Goal: Task Accomplishment & Management: Use online tool/utility

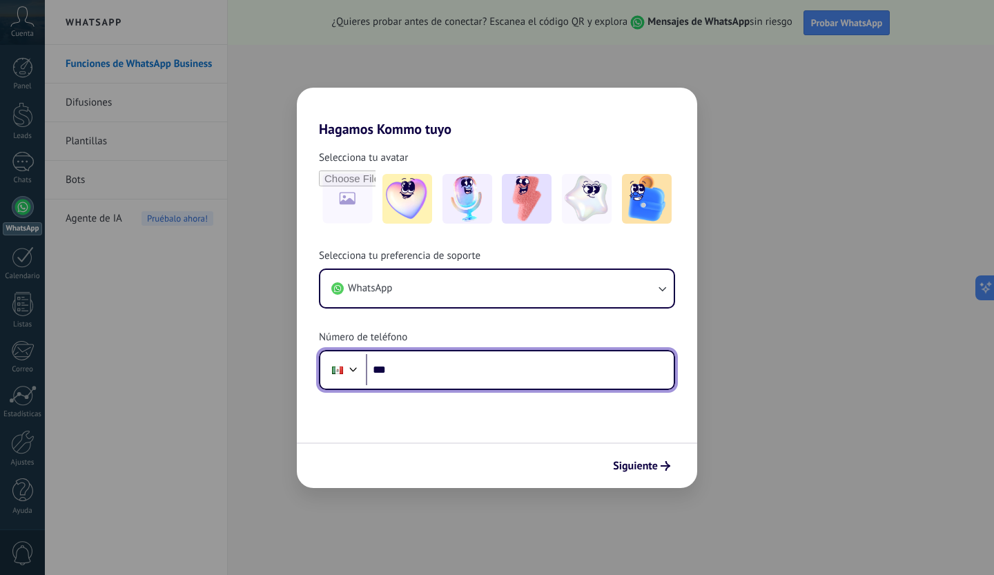
click at [401, 371] on input "***" at bounding box center [520, 370] width 308 height 32
click at [471, 363] on input "**********" at bounding box center [520, 370] width 308 height 32
type input "**********"
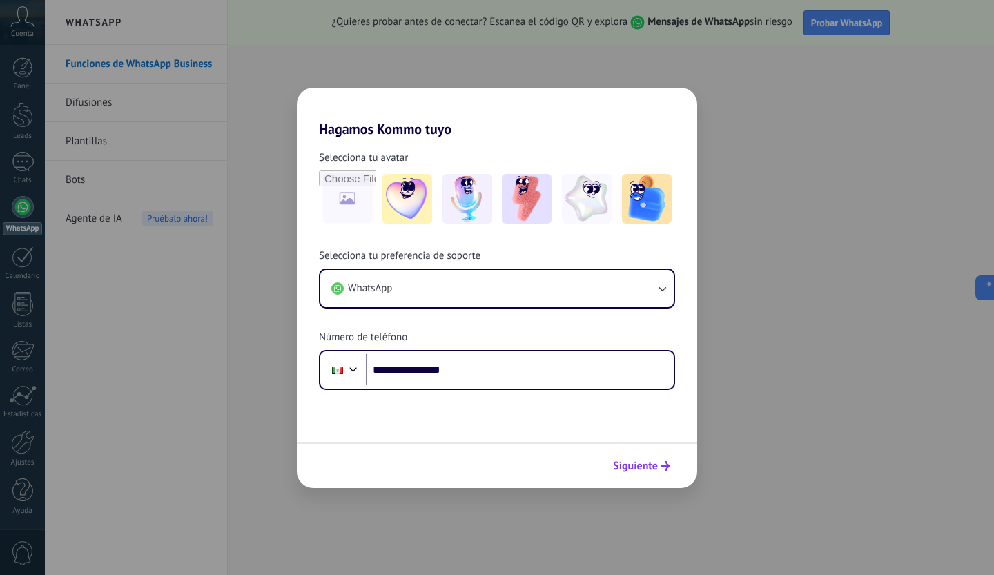
click at [659, 471] on button "Siguiente" at bounding box center [642, 465] width 70 height 23
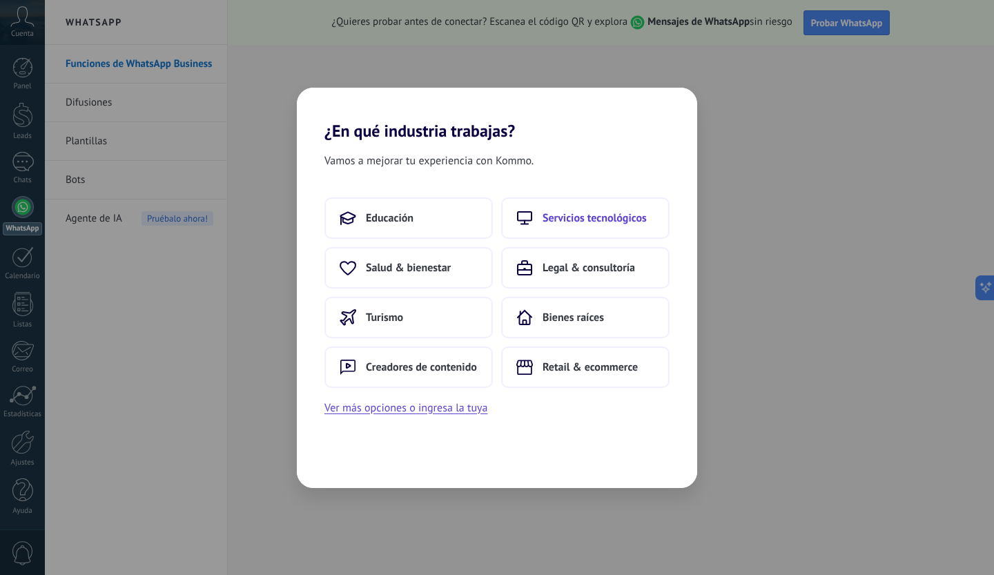
click at [579, 222] on span "Servicios tecnológicos" at bounding box center [595, 218] width 104 height 14
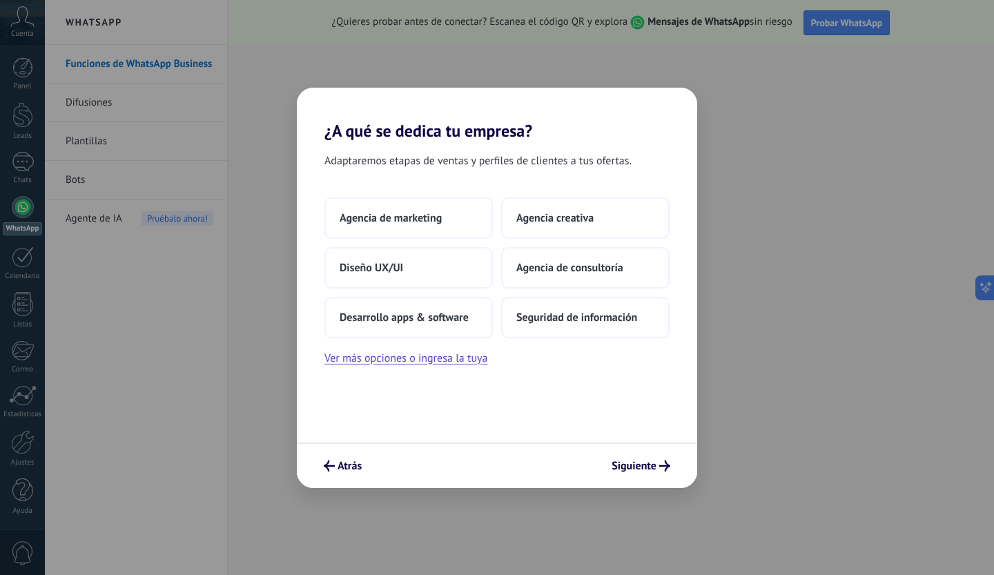
click at [411, 369] on div "Adaptaremos etapas de ventas y perfiles de clientes a tus ofertas. Agencia de m…" at bounding box center [497, 292] width 400 height 302
click at [411, 367] on button "Ver más opciones o ingresa la tuya" at bounding box center [405, 358] width 163 height 18
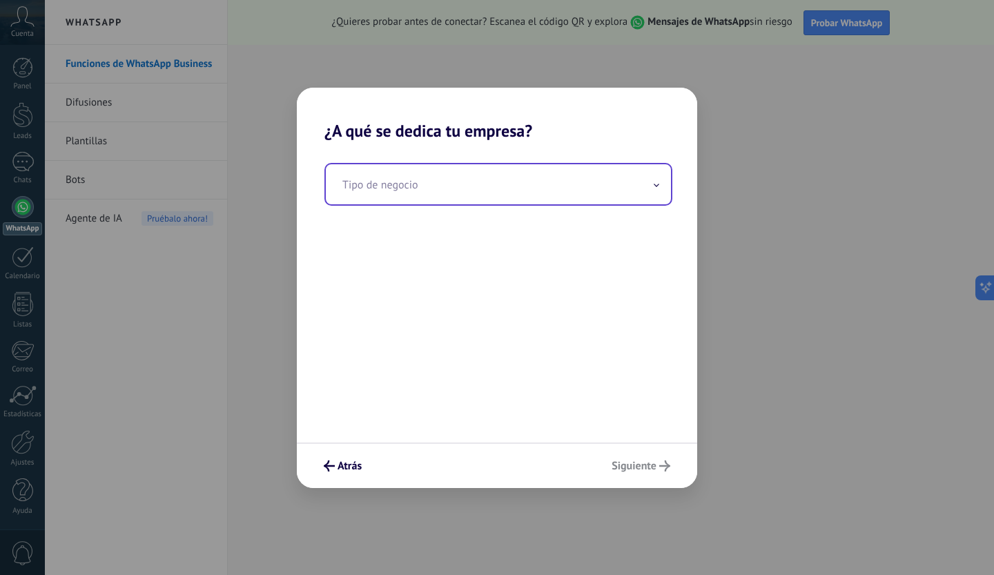
click at [427, 189] on input "text" at bounding box center [498, 184] width 345 height 40
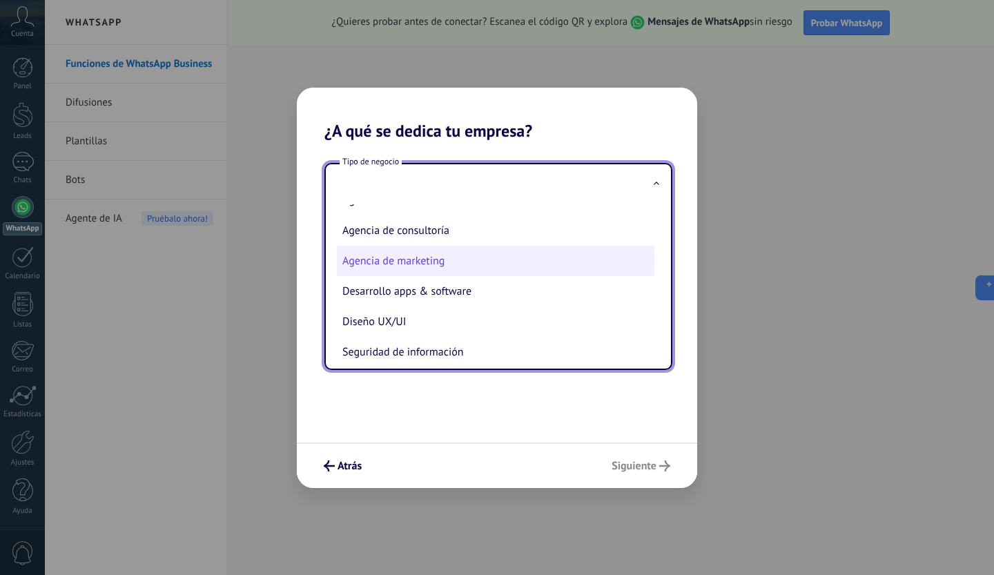
scroll to position [35, 0]
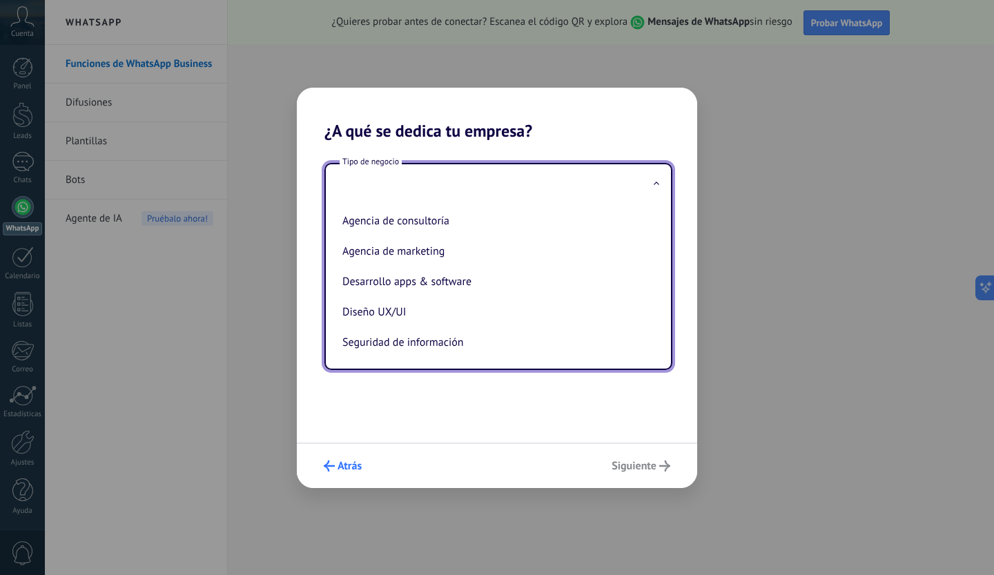
drag, startPoint x: 360, startPoint y: 451, endPoint x: 352, endPoint y: 459, distance: 11.2
click at [358, 451] on div "Atrás Siguiente" at bounding box center [497, 466] width 400 height 46
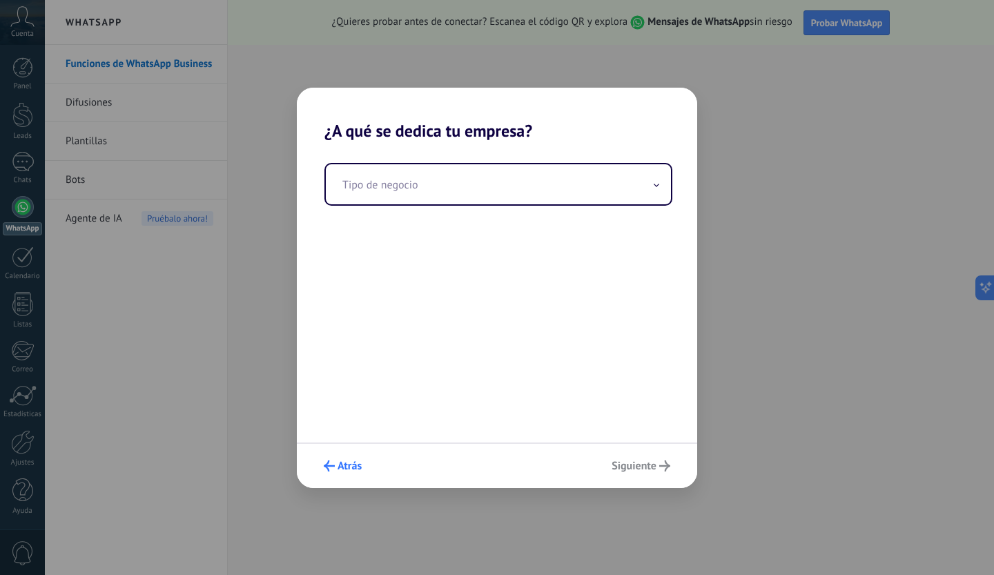
click at [347, 468] on span "Atrás" at bounding box center [350, 466] width 24 height 10
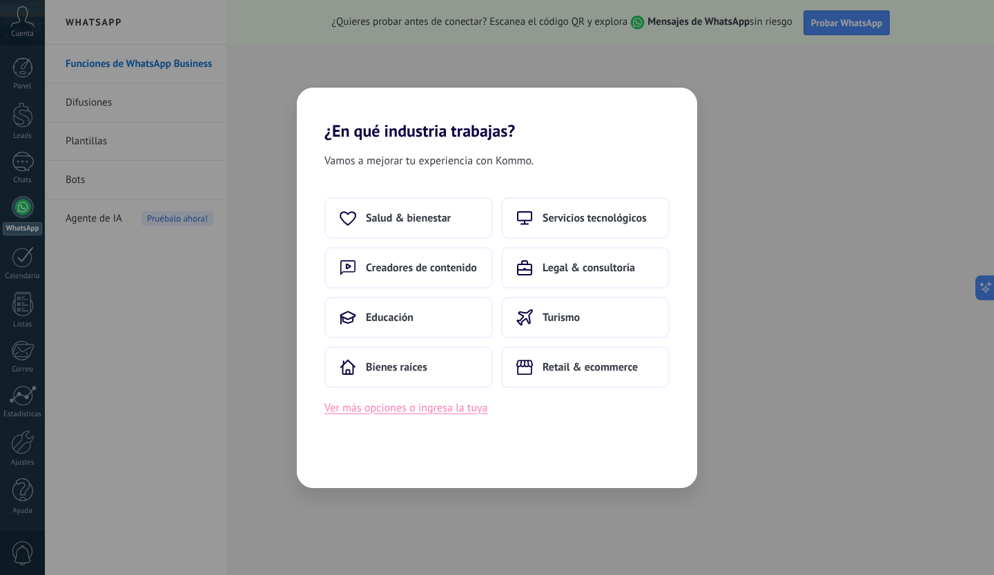
click at [360, 411] on button "Ver más opciones o ingresa la tuya" at bounding box center [405, 408] width 163 height 18
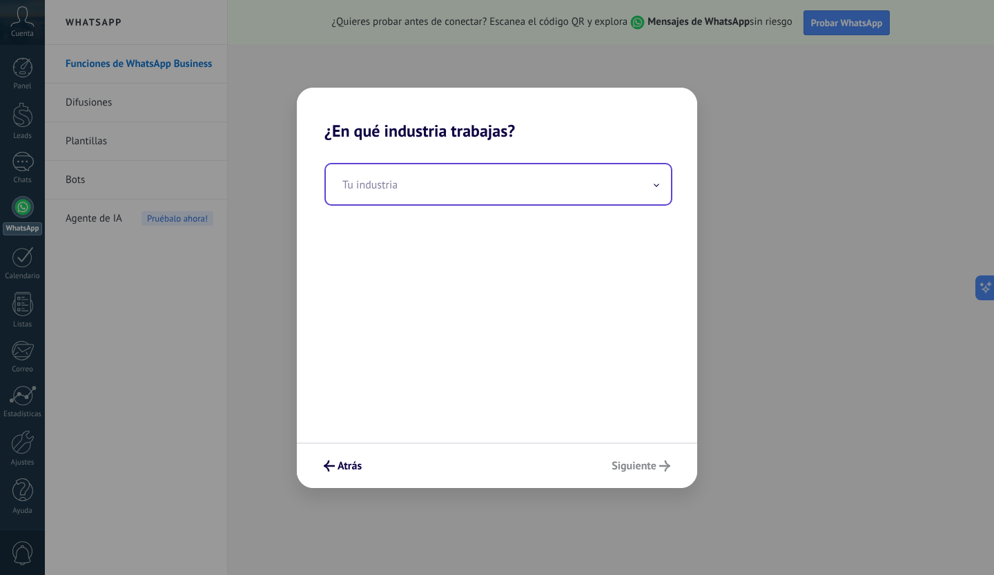
click at [470, 170] on input "text" at bounding box center [498, 184] width 345 height 40
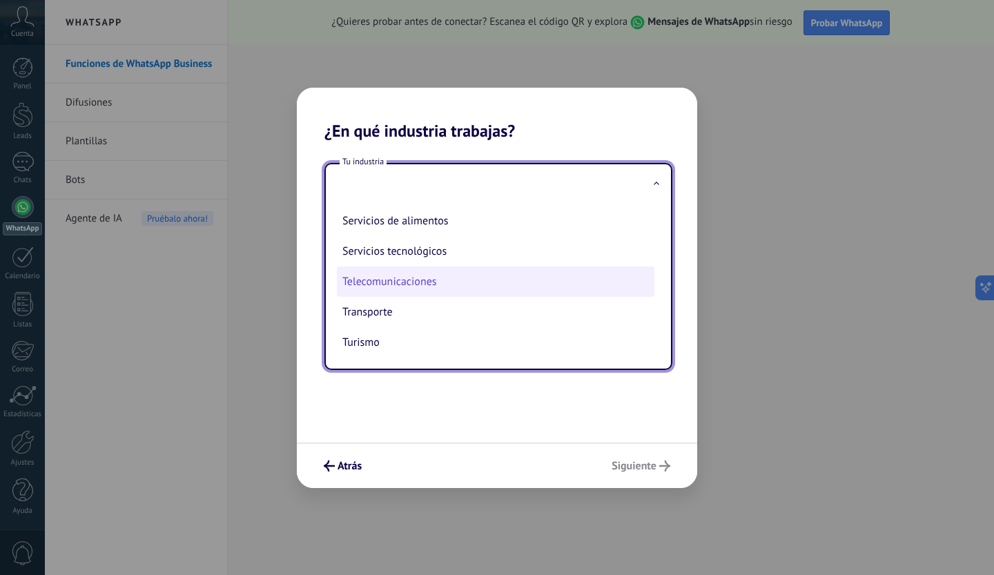
scroll to position [0, 0]
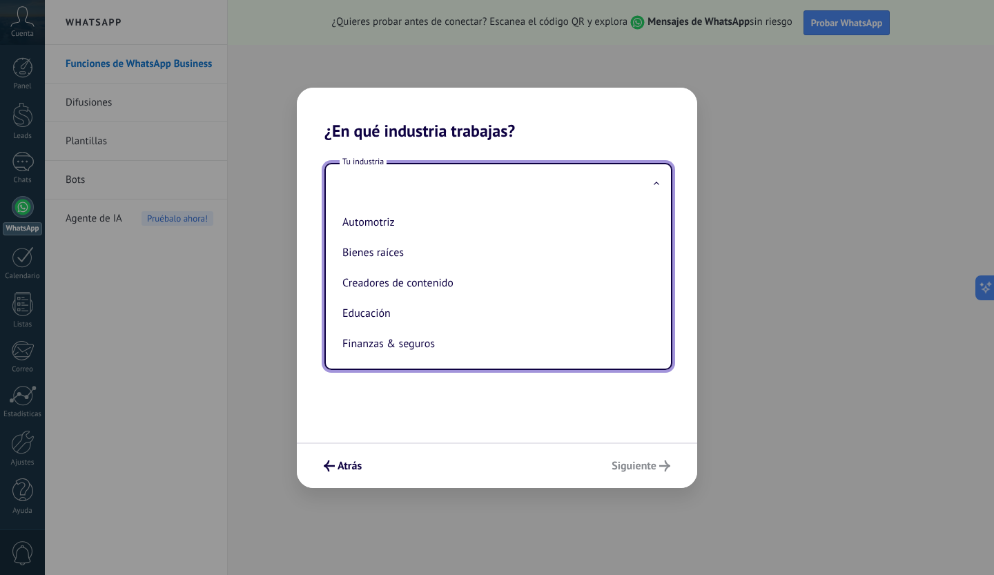
click at [449, 397] on div "Tu industria Automotriz Bienes raíces Creadores de contenido Educación Finanzas…" at bounding box center [497, 292] width 400 height 302
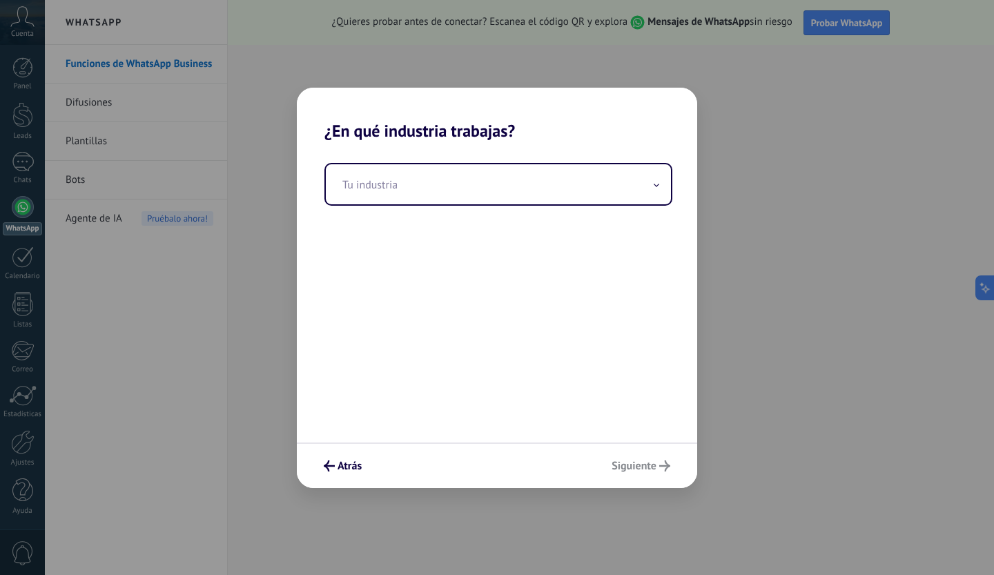
click at [353, 451] on div "Atrás Siguiente" at bounding box center [497, 466] width 400 height 46
click at [351, 461] on span "Atrás" at bounding box center [350, 466] width 24 height 10
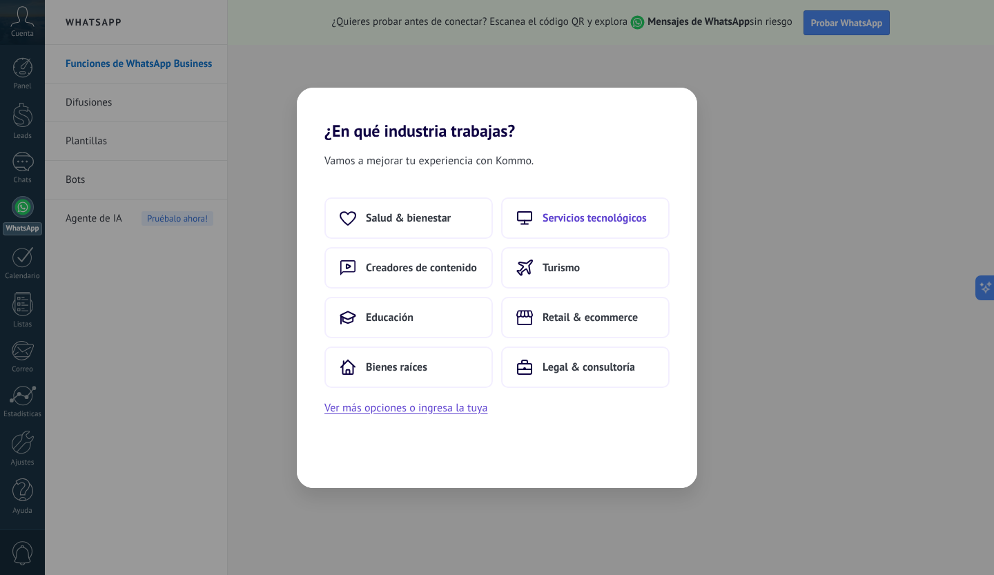
click at [616, 223] on span "Servicios tecnológicos" at bounding box center [595, 218] width 104 height 14
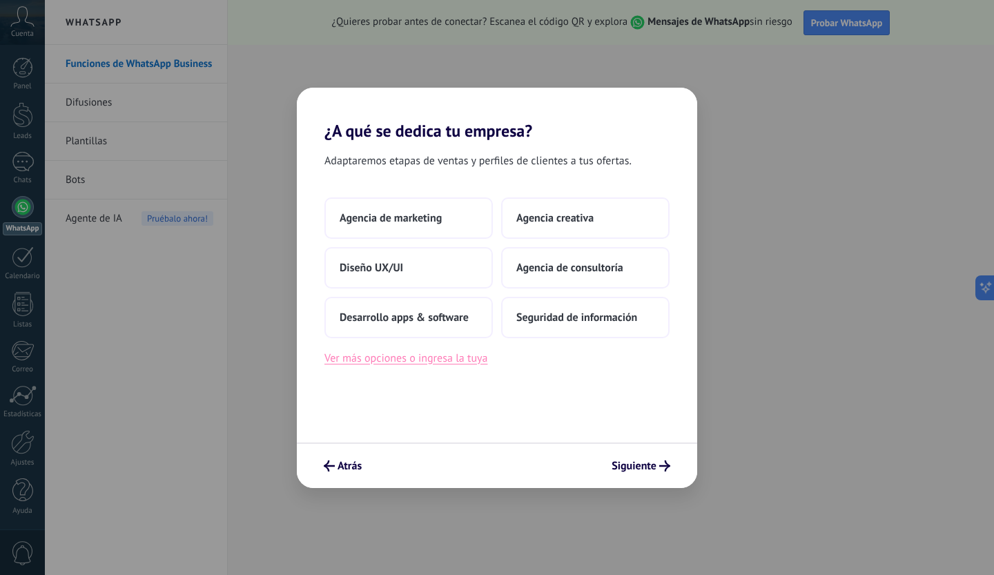
click at [463, 354] on button "Ver más opciones o ingresa la tuya" at bounding box center [405, 358] width 163 height 18
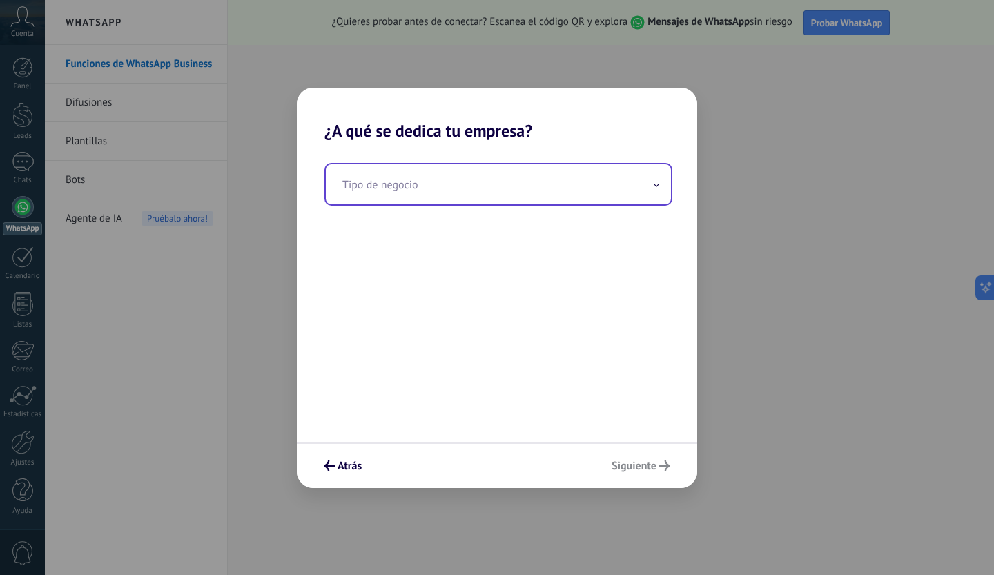
click at [461, 199] on input "text" at bounding box center [498, 184] width 345 height 40
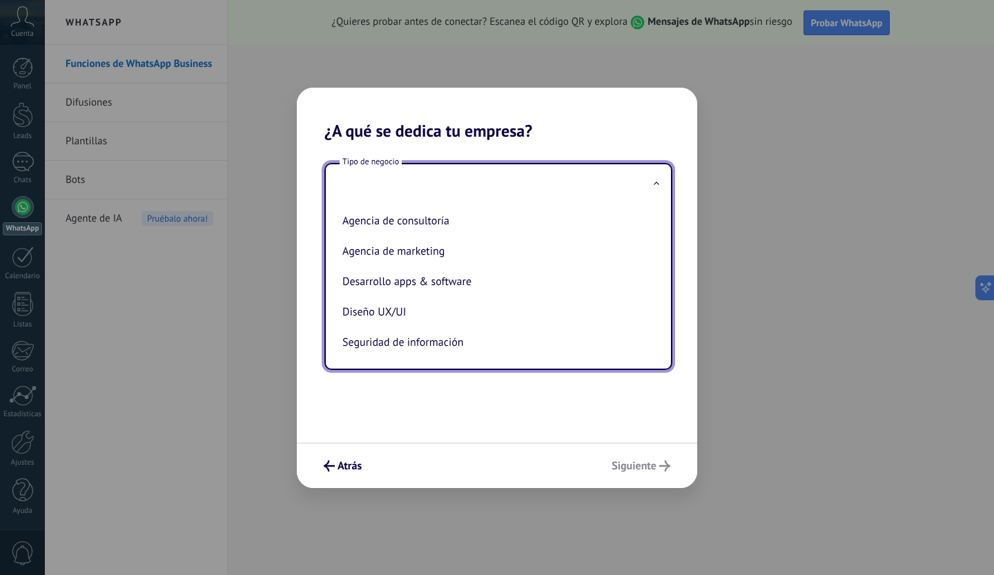
scroll to position [35, 0]
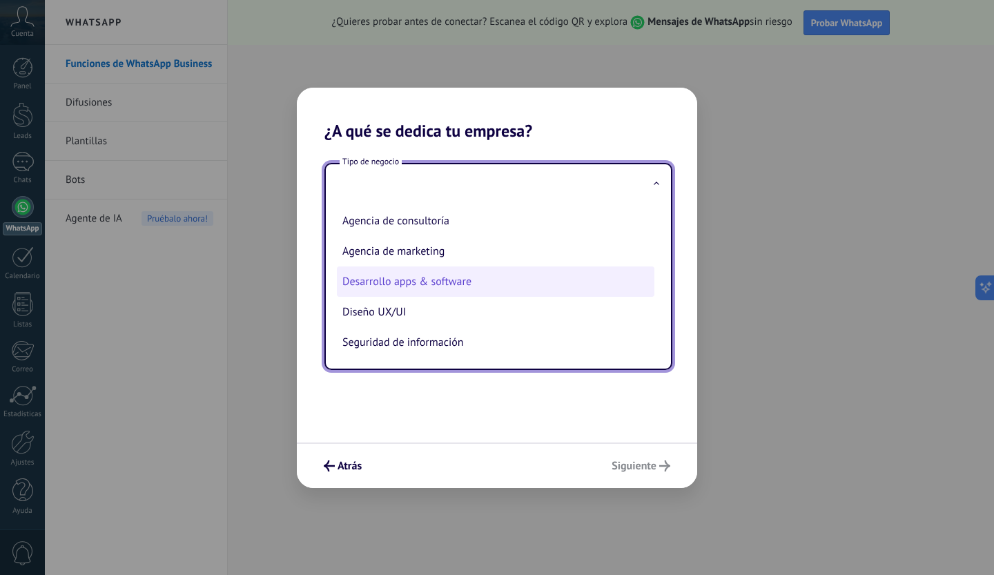
click at [418, 291] on li "Desarrollo apps & software" at bounding box center [496, 281] width 318 height 30
type input "**********"
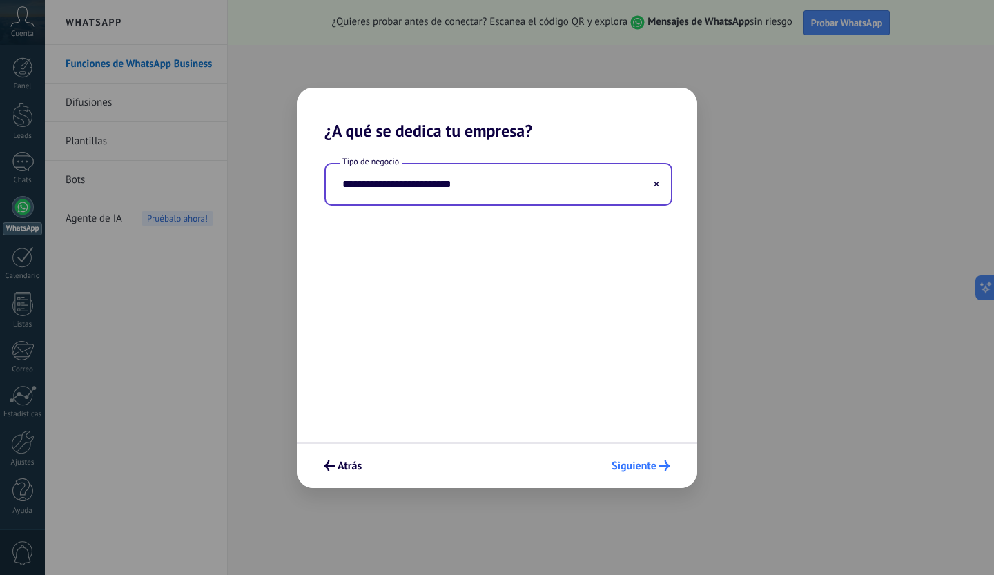
click at [652, 463] on span "Siguiente" at bounding box center [634, 466] width 45 height 10
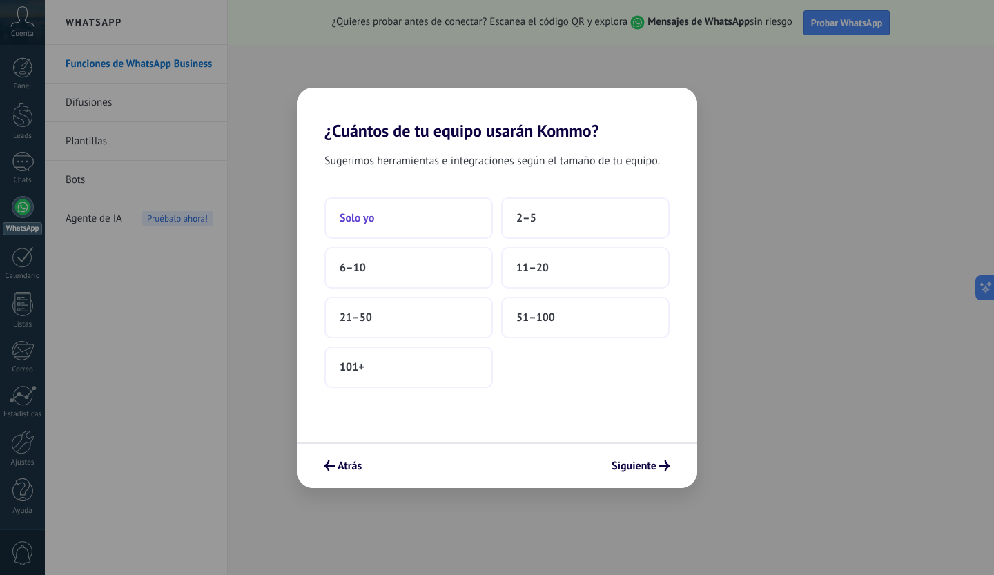
click at [416, 230] on button "Solo yo" at bounding box center [408, 217] width 168 height 41
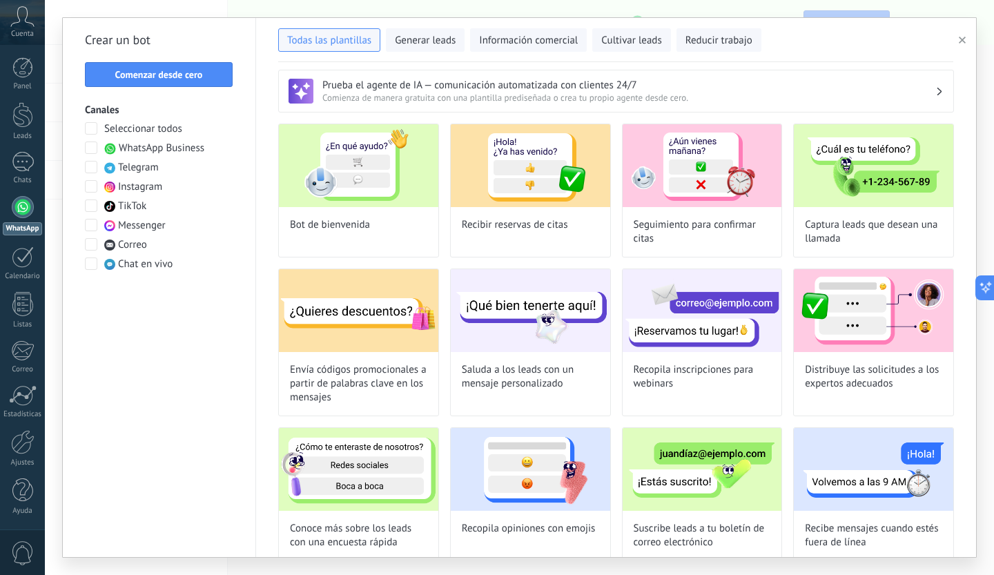
scroll to position [0, 0]
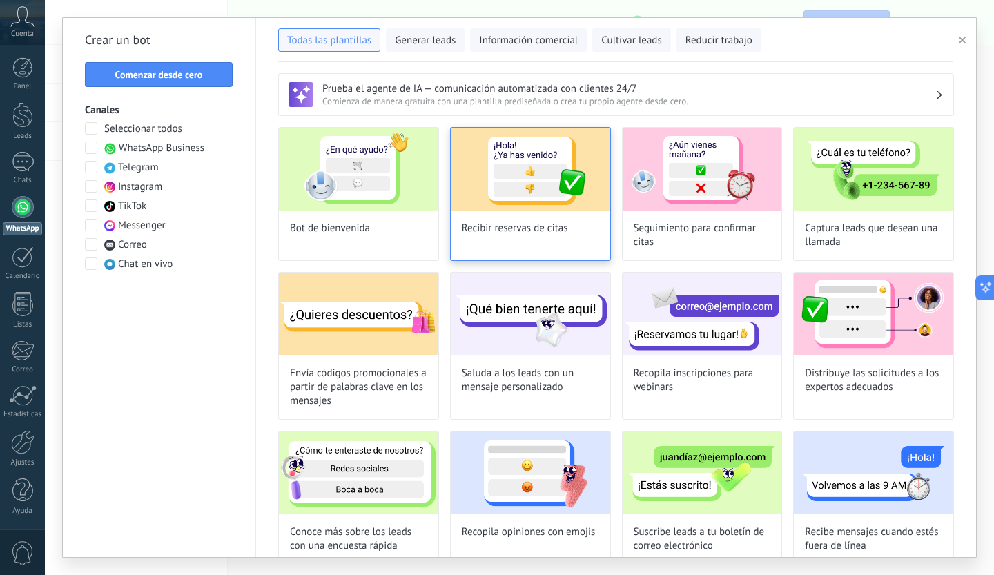
click at [534, 237] on div "Recibir reservas de citas" at bounding box center [530, 194] width 161 height 134
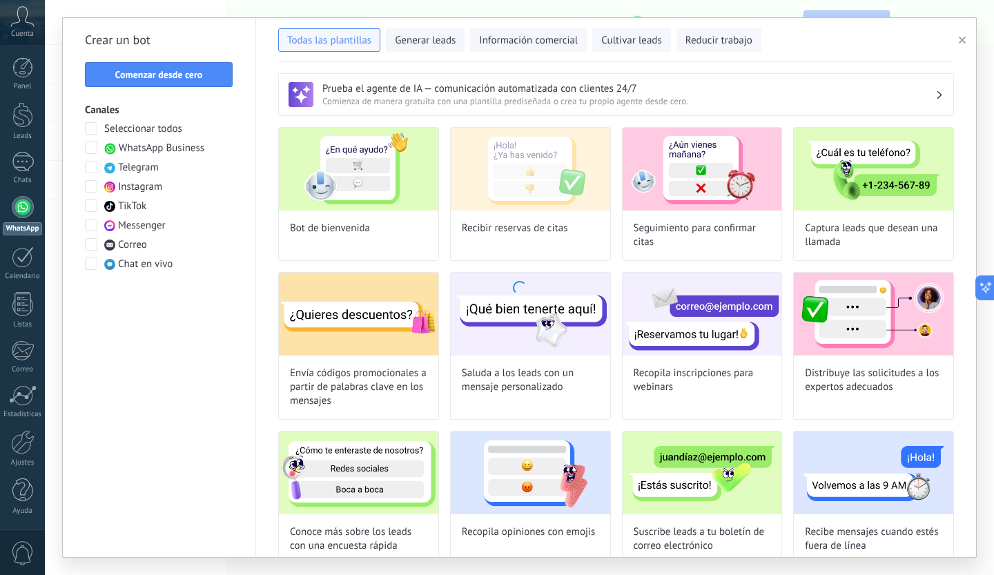
type input "**********"
